Goal: Find specific page/section: Find specific page/section

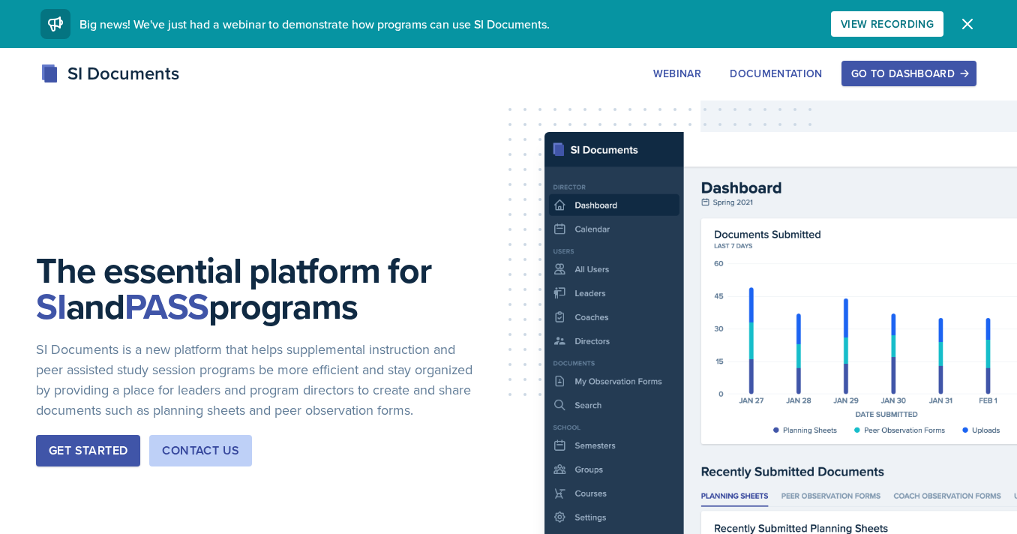
click at [896, 74] on div "Go to Dashboard" at bounding box center [908, 73] width 115 height 12
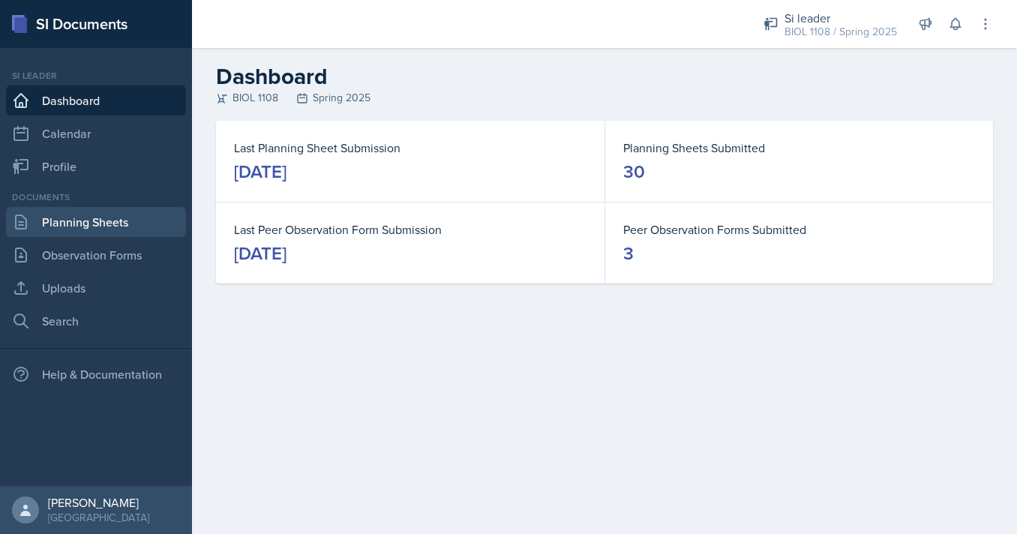
click at [119, 211] on link "Planning Sheets" at bounding box center [96, 222] width 180 height 30
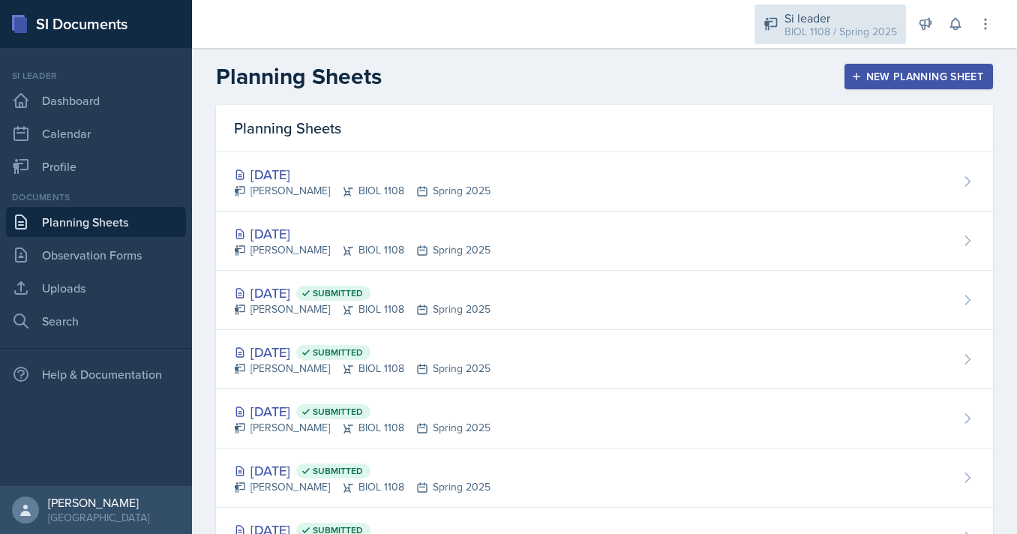
click at [808, 31] on div "BIOL 1108 / Spring 2025" at bounding box center [840, 32] width 112 height 16
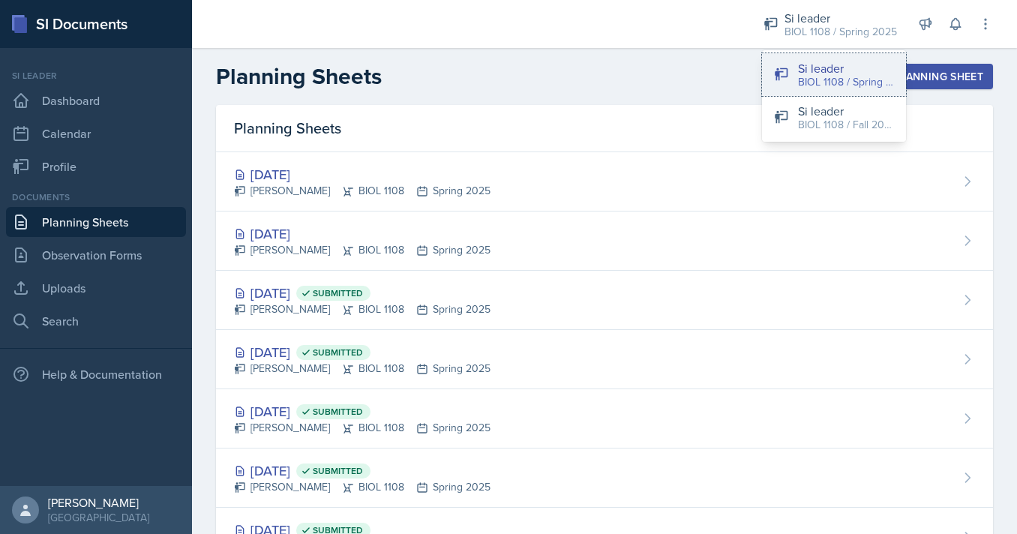
click at [805, 56] on button "Si leader BIOL 1108 / Spring 2025" at bounding box center [834, 74] width 144 height 43
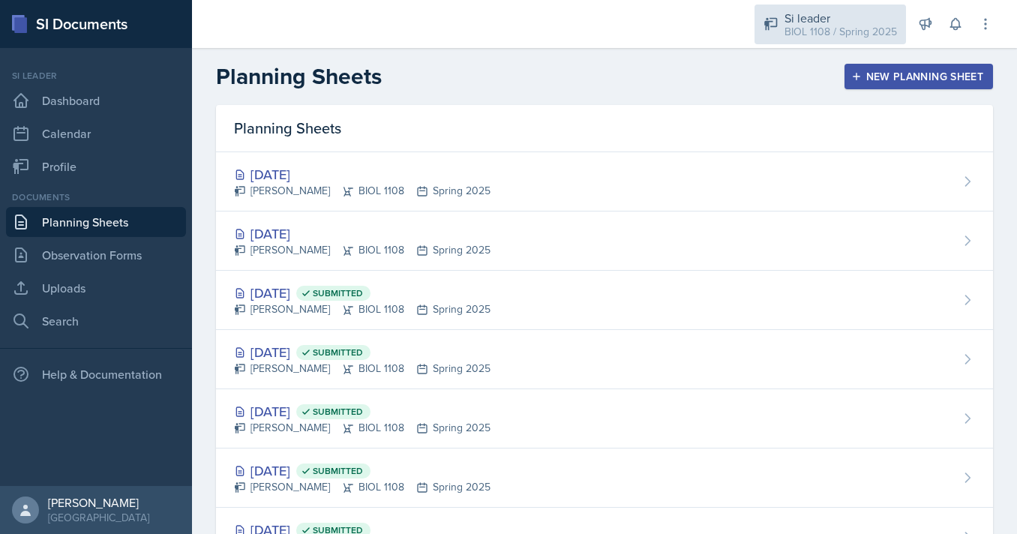
click at [807, 19] on div "Si leader" at bounding box center [840, 18] width 112 height 18
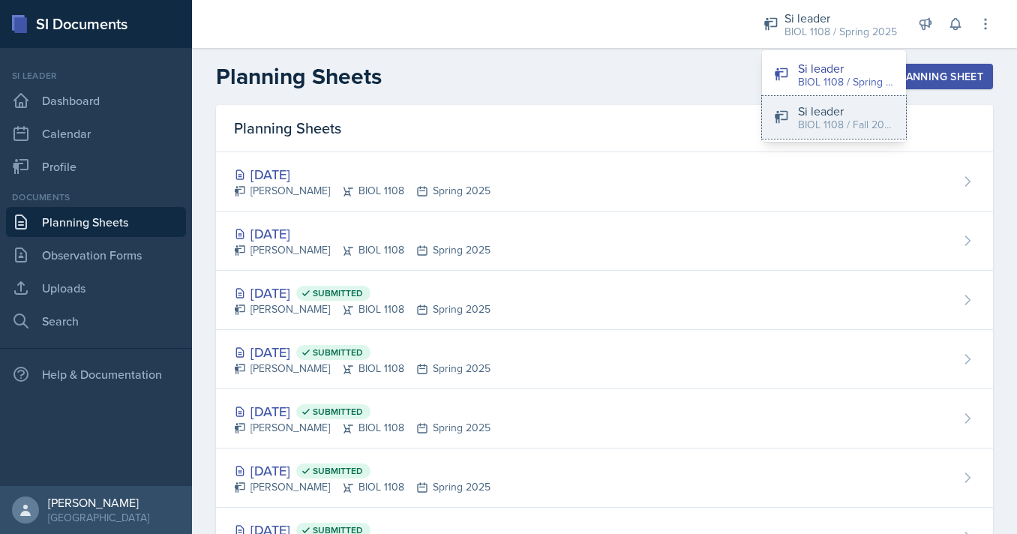
click at [807, 131] on div "BIOL 1108 / Fall 2025" at bounding box center [846, 125] width 96 height 16
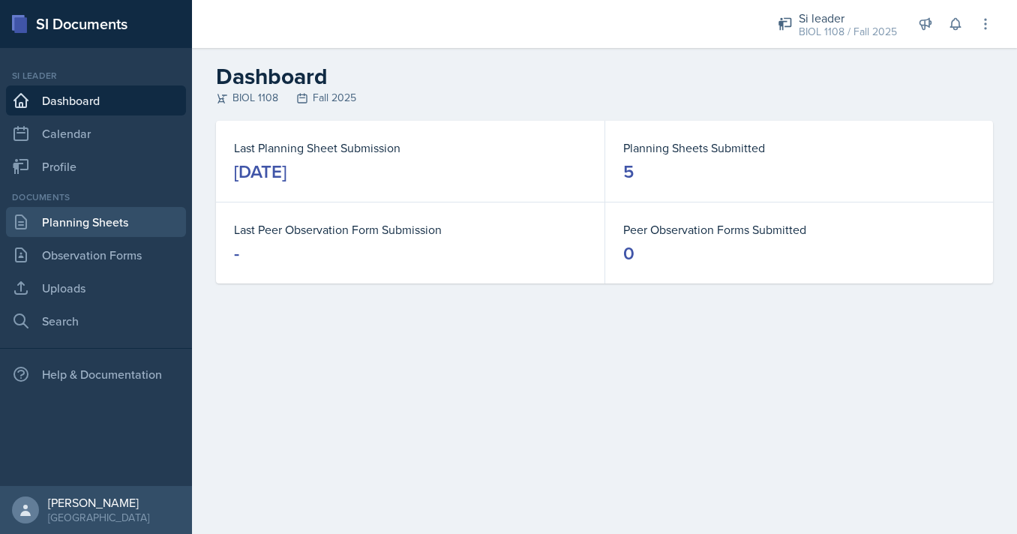
click at [132, 215] on link "Planning Sheets" at bounding box center [96, 222] width 180 height 30
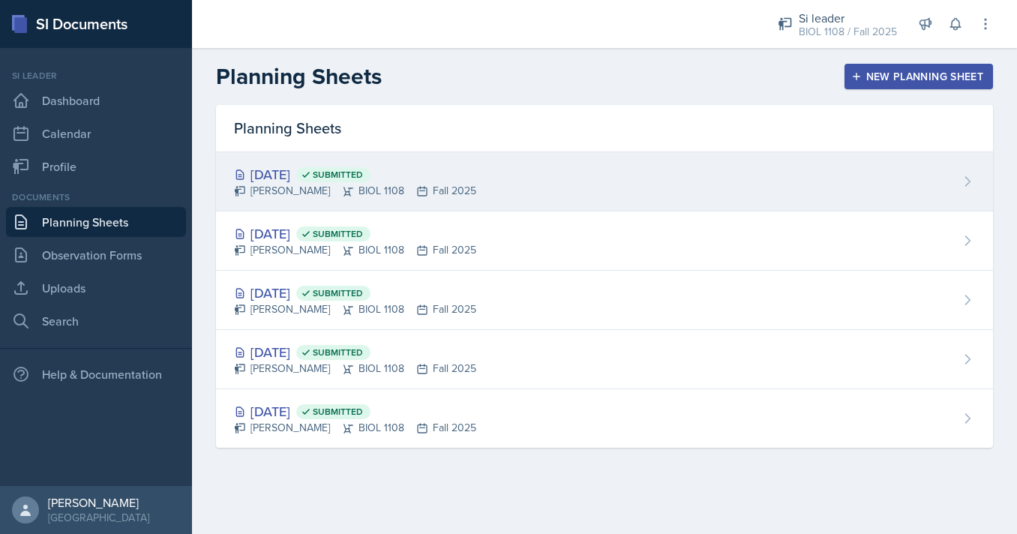
click at [385, 199] on div "[PERSON_NAME] BIOL 1108 Fall 2025" at bounding box center [355, 191] width 242 height 16
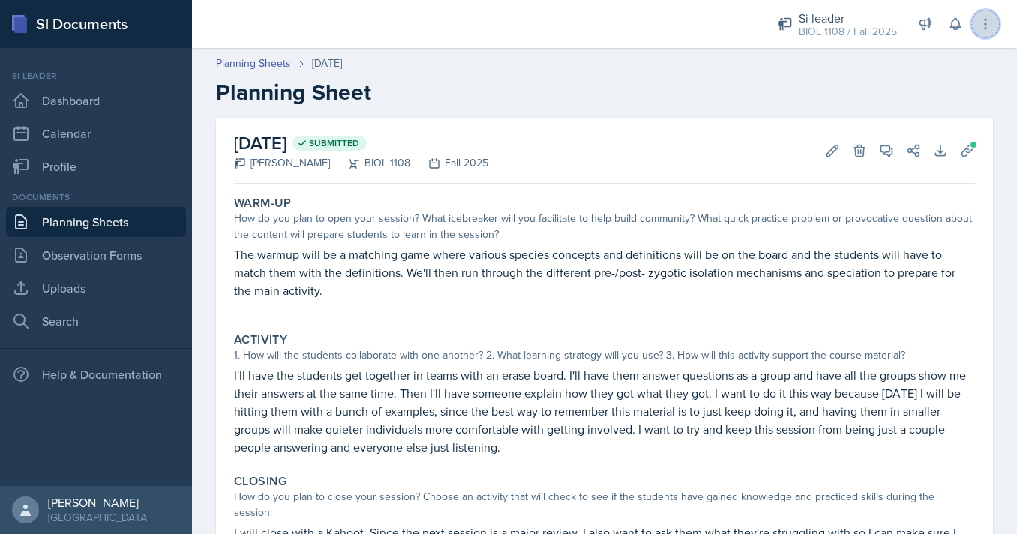
click at [987, 22] on icon at bounding box center [985, 23] width 15 height 15
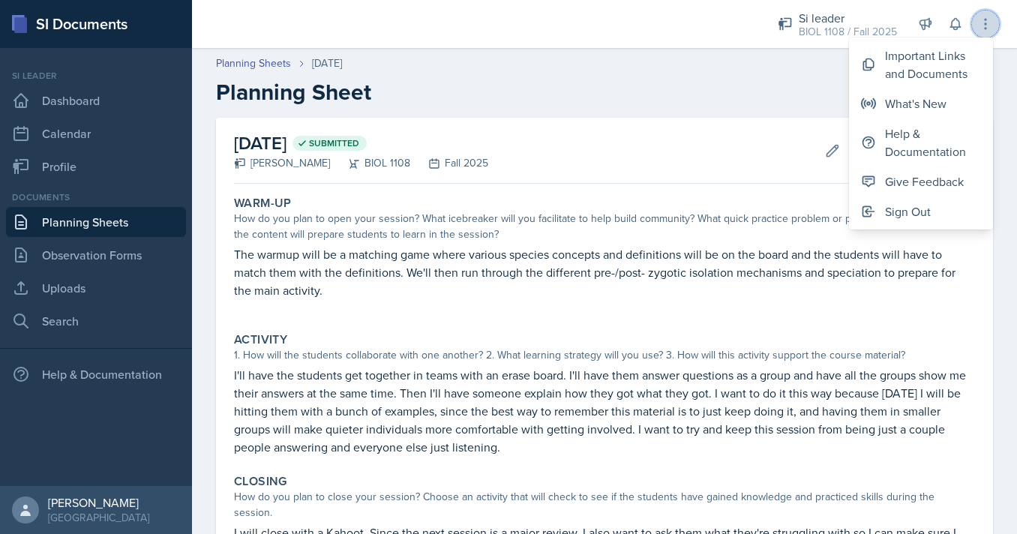
click at [987, 22] on icon at bounding box center [985, 23] width 15 height 15
